Goal: Task Accomplishment & Management: Manage account settings

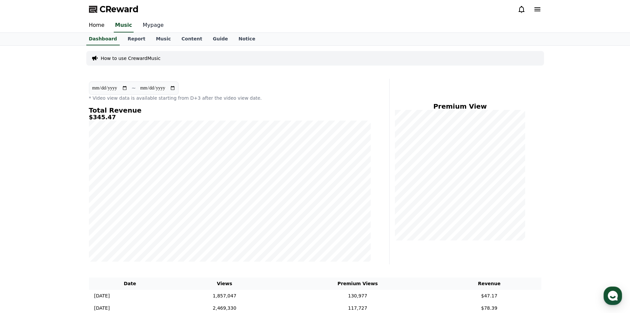
drag, startPoint x: 135, startPoint y: 26, endPoint x: 141, endPoint y: 25, distance: 6.7
click at [138, 26] on link "Mypage" at bounding box center [153, 26] width 31 height 14
select select "**********"
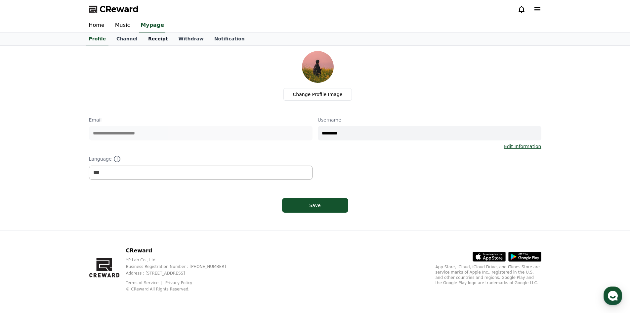
click at [161, 35] on link "Receipt" at bounding box center [158, 39] width 30 height 13
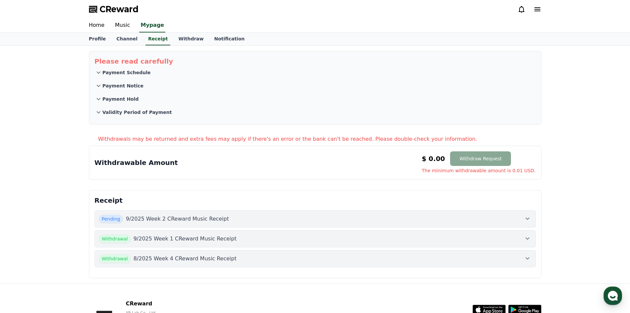
click at [255, 217] on div "Pending 9/2025 Week 2 CReward Music Receipt" at bounding box center [315, 218] width 433 height 9
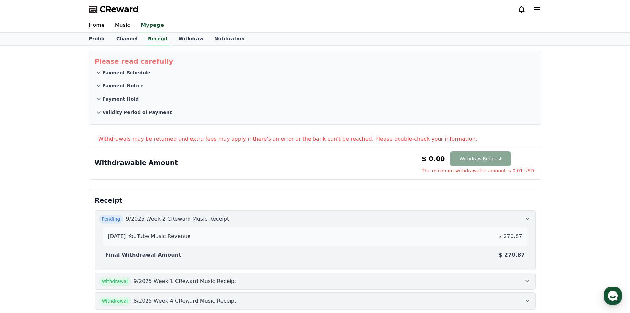
scroll to position [33, 0]
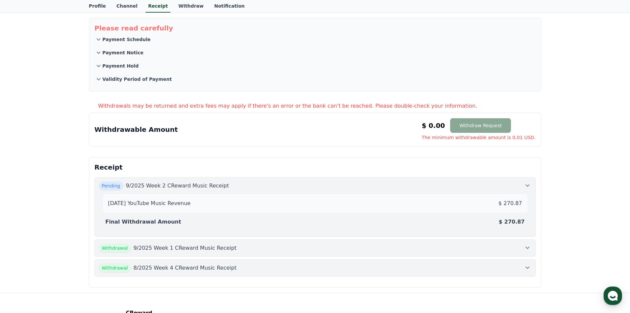
click at [208, 250] on p "9/2025 Week 1 CReward Music Receipt" at bounding box center [184, 248] width 103 height 8
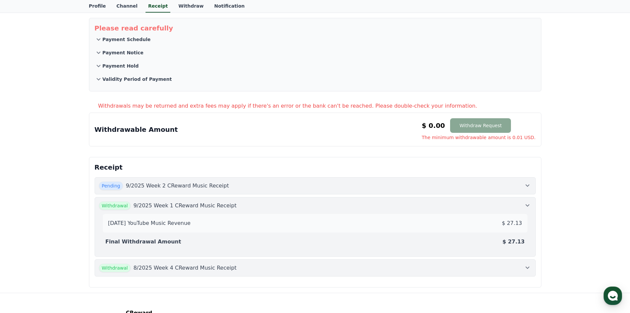
click at [288, 184] on div "Pending 9/2025 Week 2 CReward Music Receipt" at bounding box center [315, 185] width 433 height 9
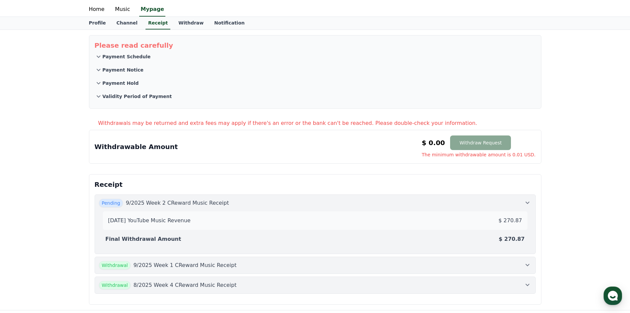
scroll to position [0, 0]
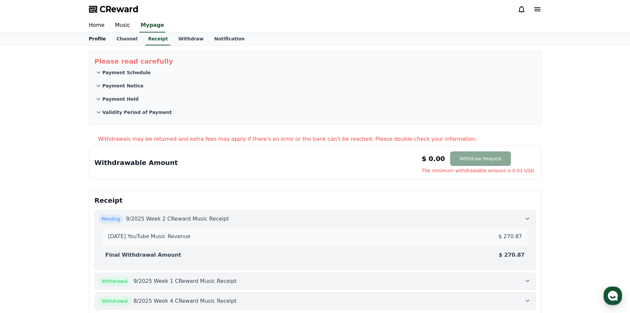
click at [99, 37] on link "Profile" at bounding box center [97, 39] width 27 height 13
select select "**********"
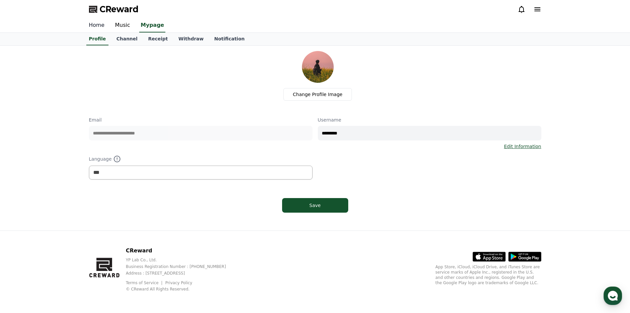
click at [102, 29] on link "Home" at bounding box center [97, 26] width 26 height 14
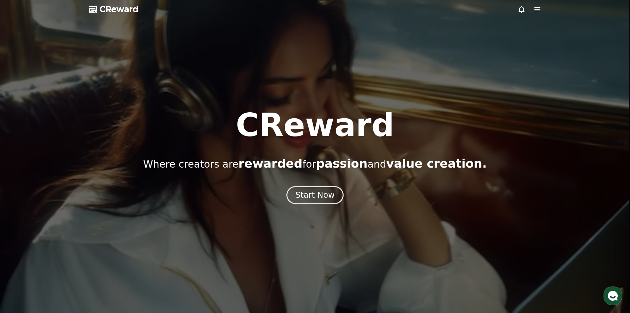
click at [315, 205] on div at bounding box center [315, 156] width 630 height 313
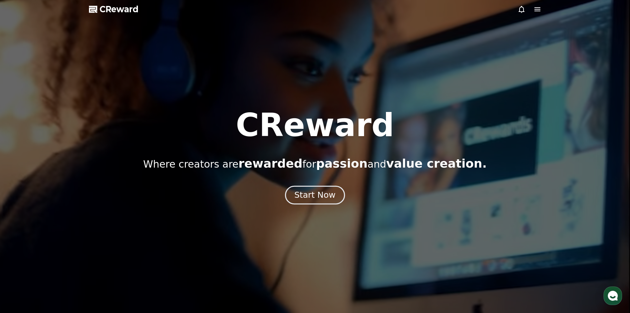
click at [317, 198] on div "Start Now" at bounding box center [315, 194] width 41 height 11
